Goal: Find specific page/section: Find specific page/section

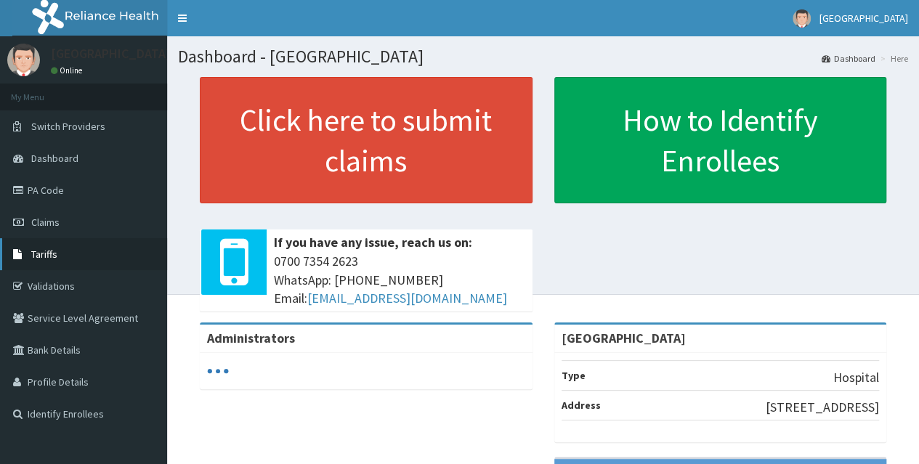
click at [64, 251] on link "Tariffs" at bounding box center [83, 254] width 167 height 32
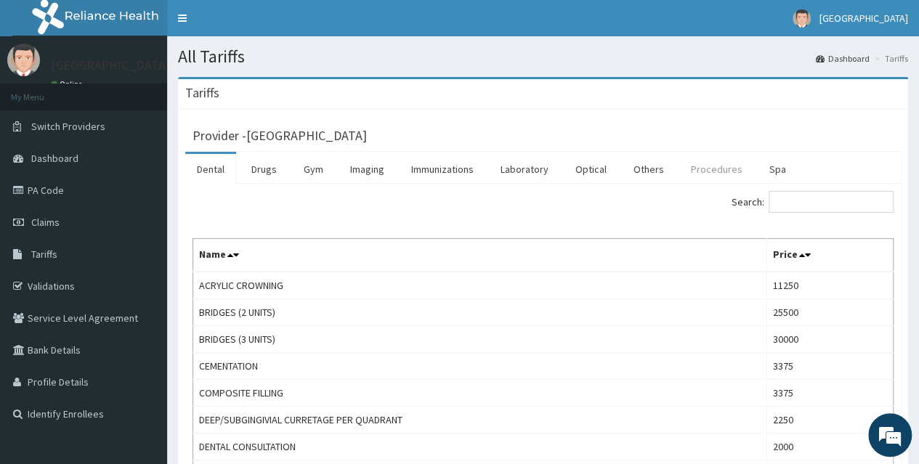
click at [684, 171] on link "Procedures" at bounding box center [716, 169] width 75 height 30
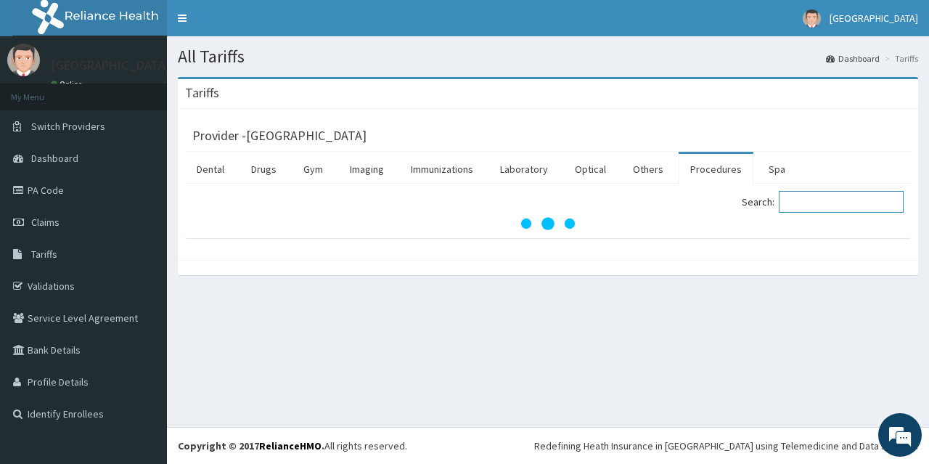
click at [801, 202] on input "Search:" at bounding box center [841, 202] width 125 height 22
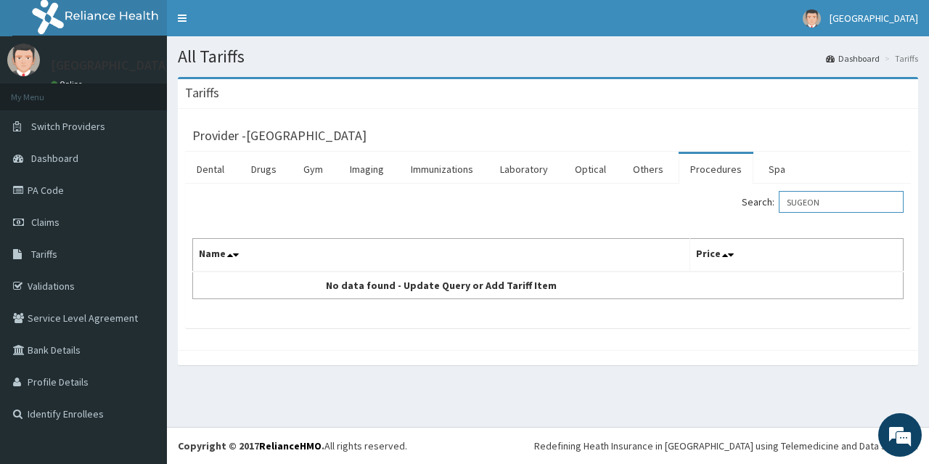
click at [810, 201] on input "SUGEON" at bounding box center [841, 202] width 125 height 22
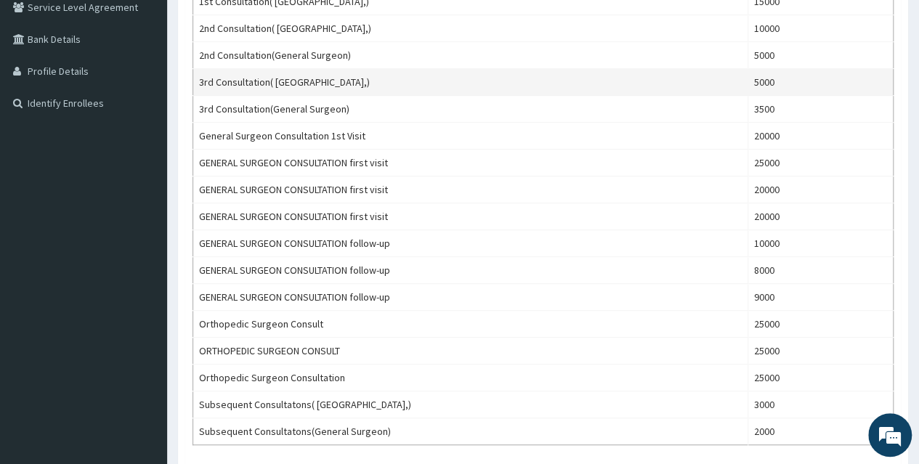
scroll to position [363, 0]
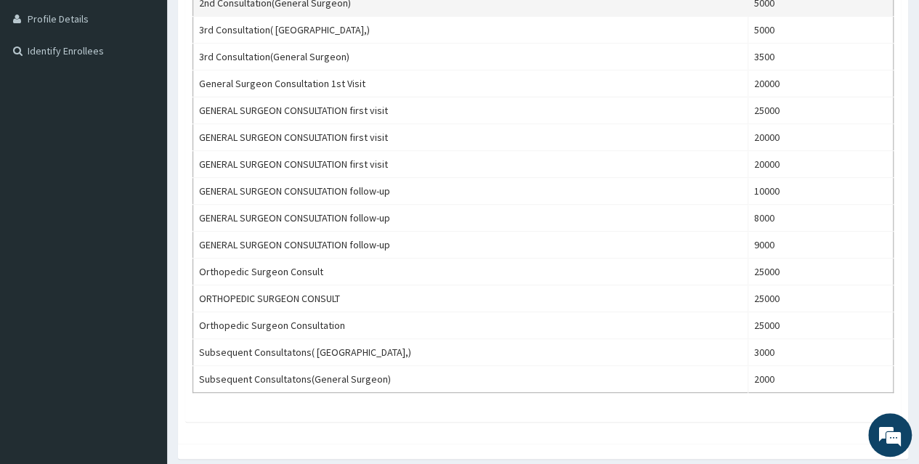
type input "SURGEON"
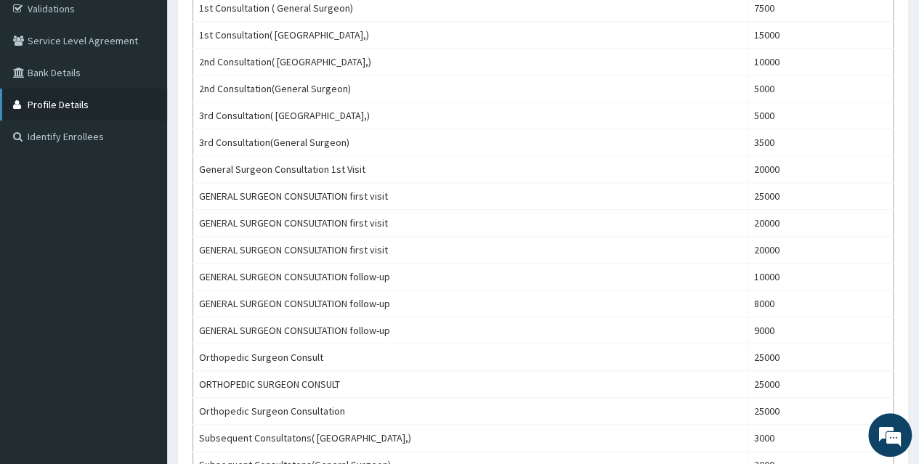
scroll to position [0, 0]
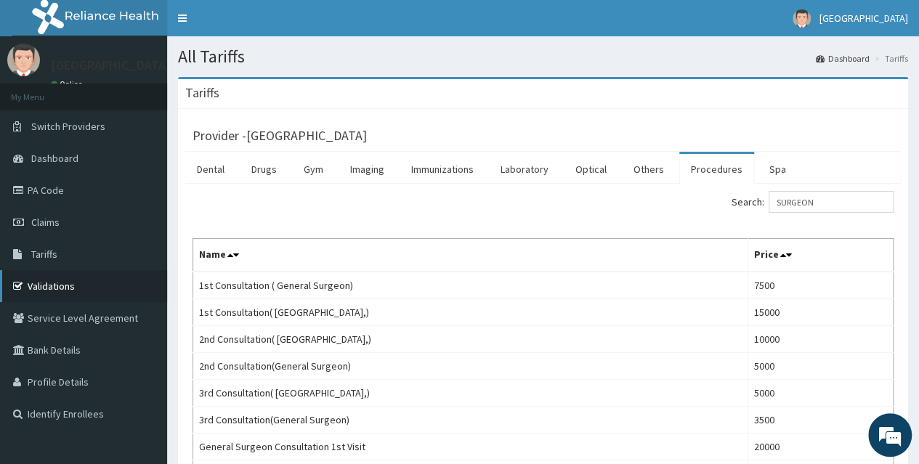
click at [62, 285] on link "Validations" at bounding box center [83, 286] width 167 height 32
